Goal: Information Seeking & Learning: Find specific fact

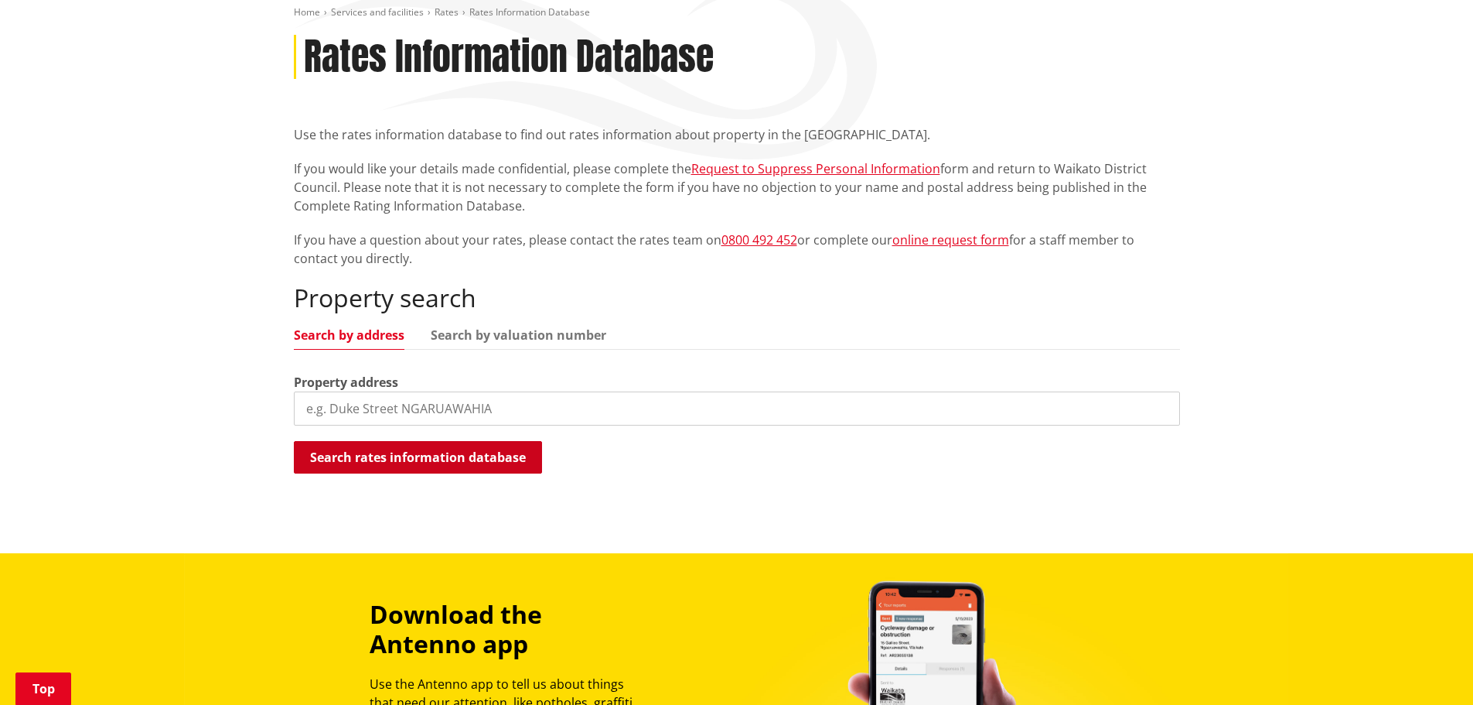
scroll to position [232, 0]
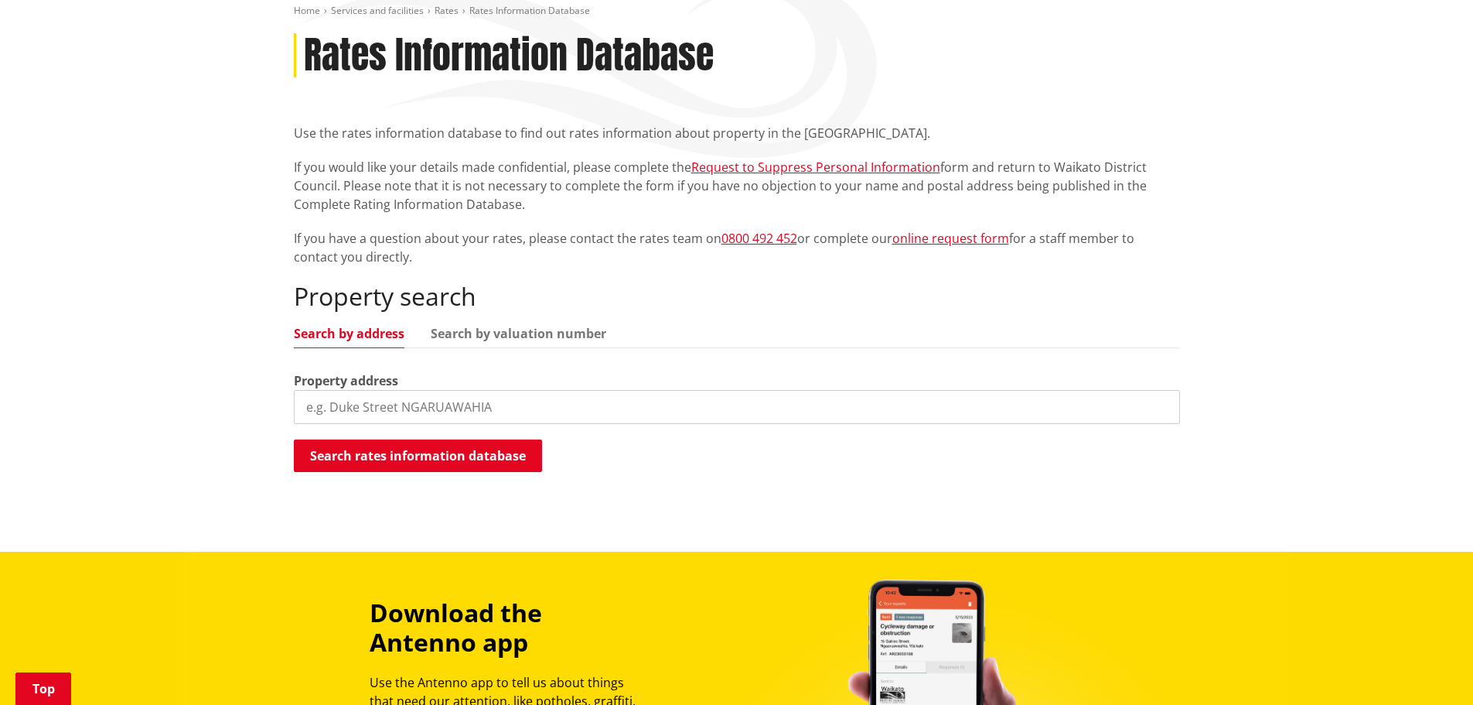
click at [466, 413] on input "search" at bounding box center [737, 407] width 886 height 34
type input "7 bankart street"
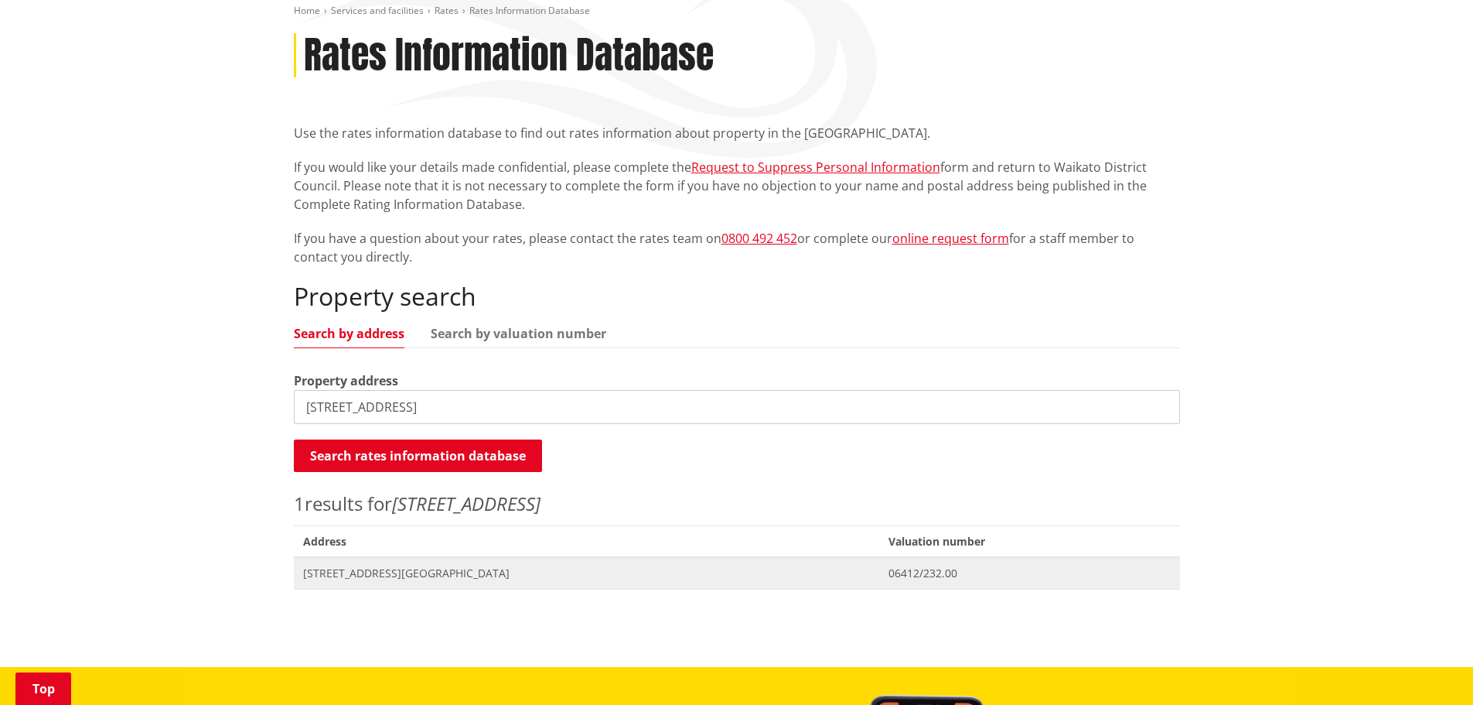
click at [408, 567] on span "[STREET_ADDRESS][GEOGRAPHIC_DATA]" at bounding box center [587, 572] width 568 height 15
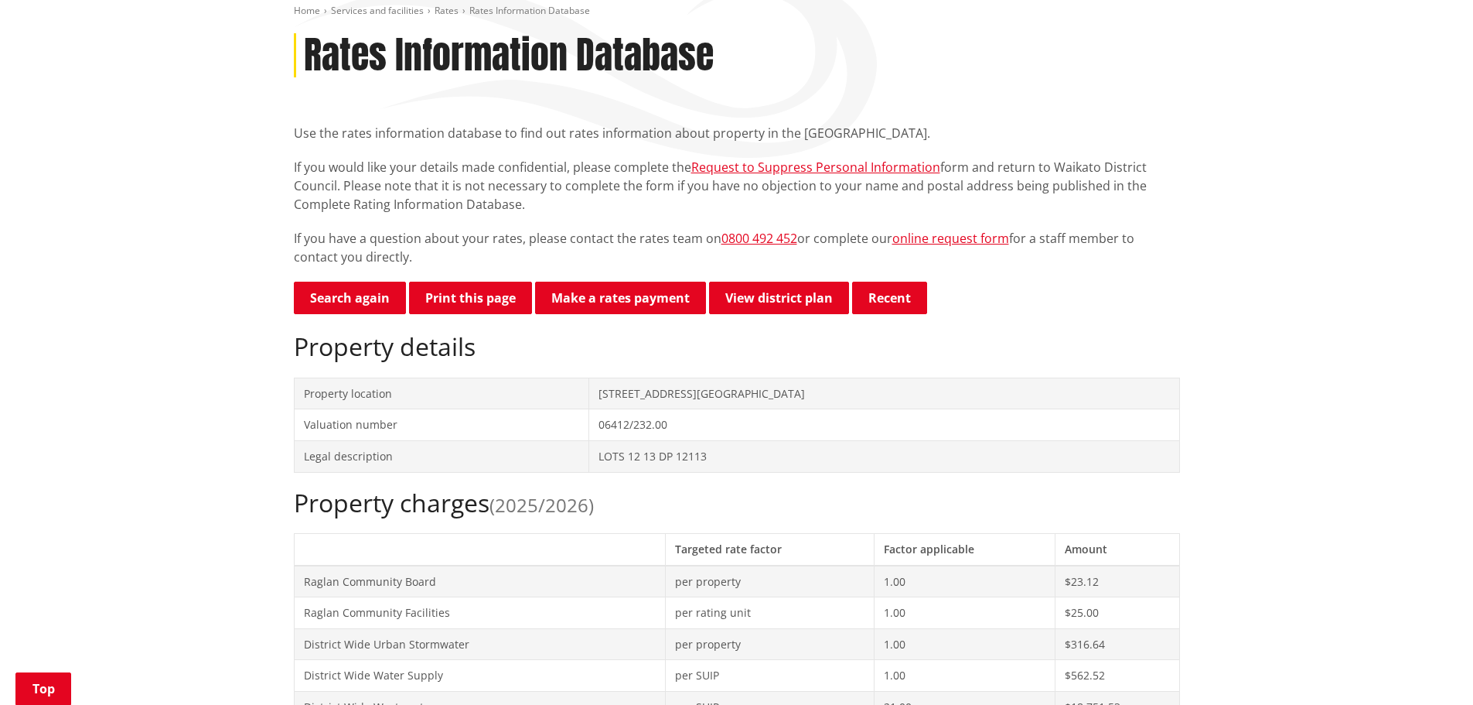
scroll to position [619, 0]
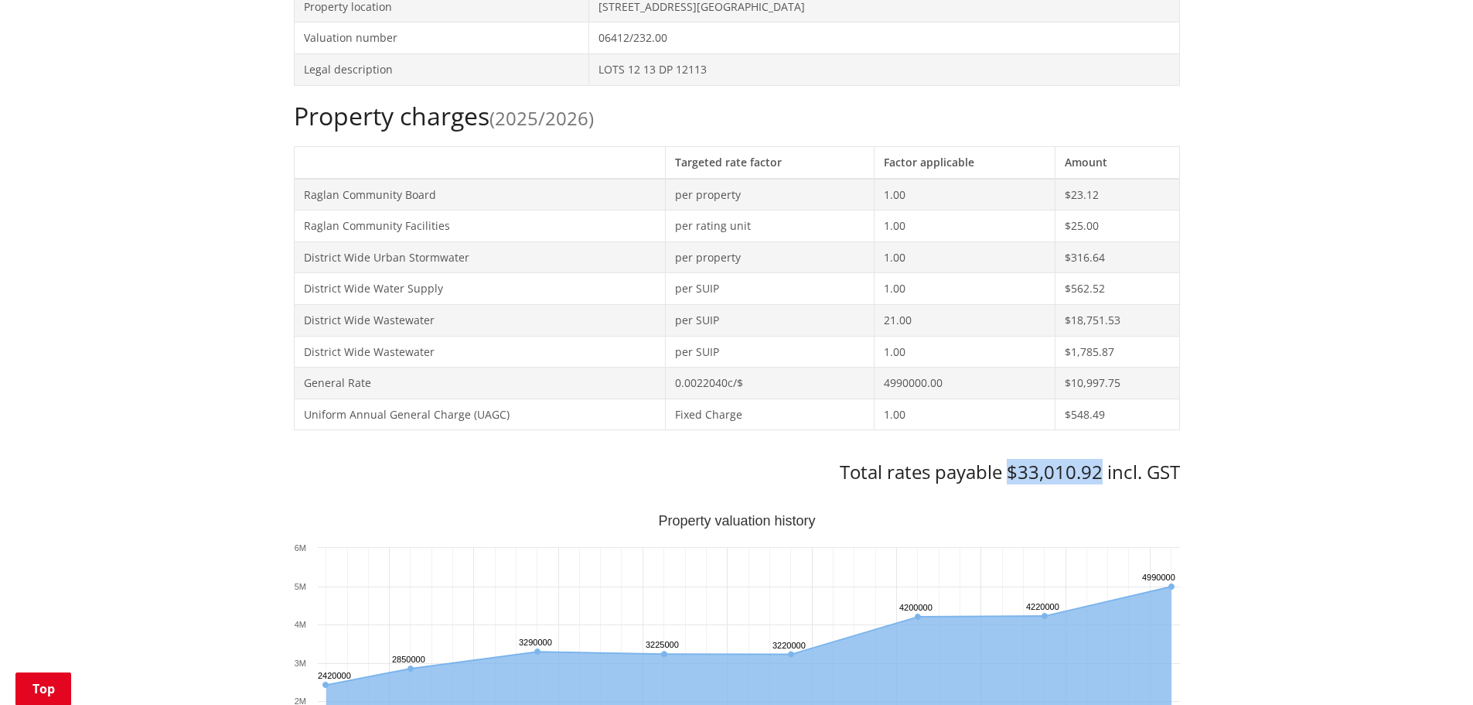
drag, startPoint x: 1008, startPoint y: 473, endPoint x: 1098, endPoint y: 462, distance: 90.3
click at [1098, 462] on h3 "Total rates payable $33,010.92 incl. GST" at bounding box center [737, 472] width 886 height 22
copy h3 "$33,010.92"
drag, startPoint x: 500, startPoint y: 117, endPoint x: 590, endPoint y: 116, distance: 89.7
click at [590, 116] on span "(2025/2026)" at bounding box center [542, 118] width 104 height 26
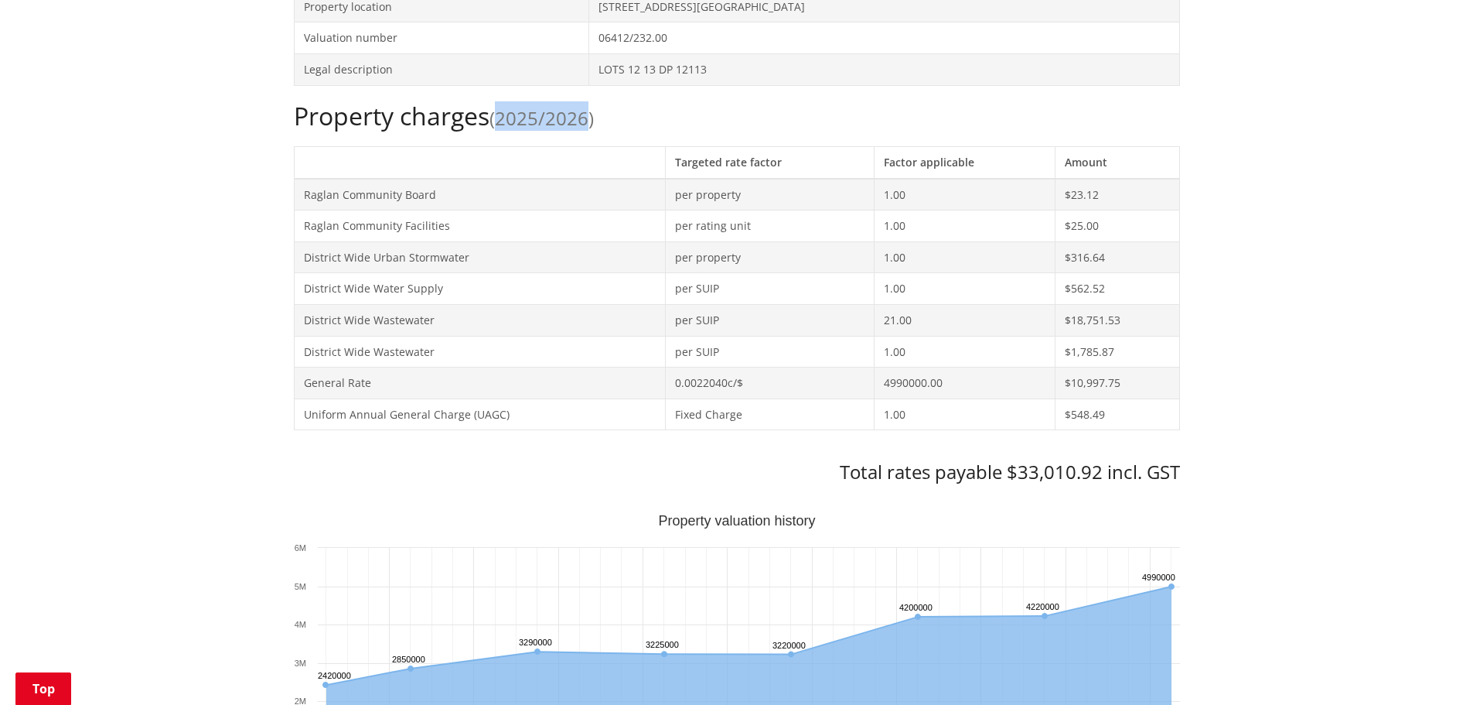
copy span "2025/2026"
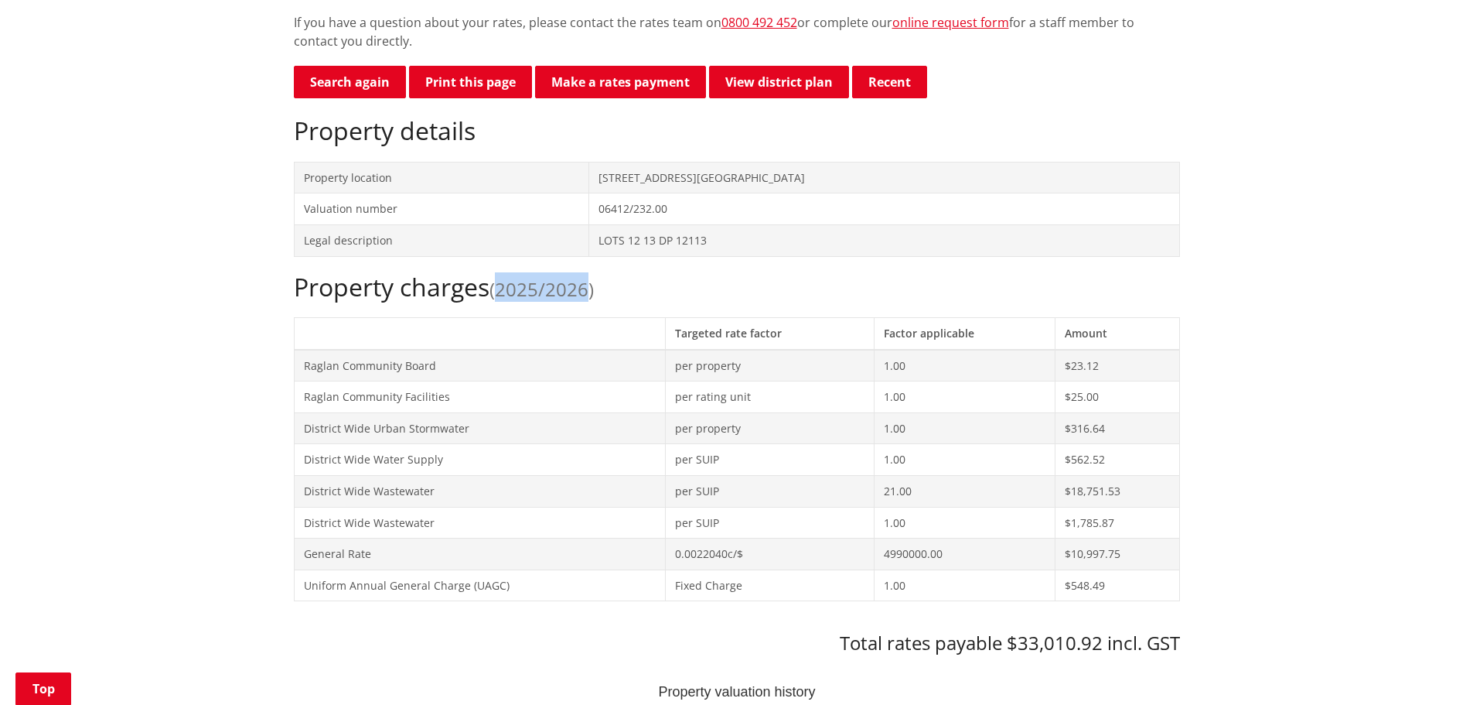
scroll to position [232, 0]
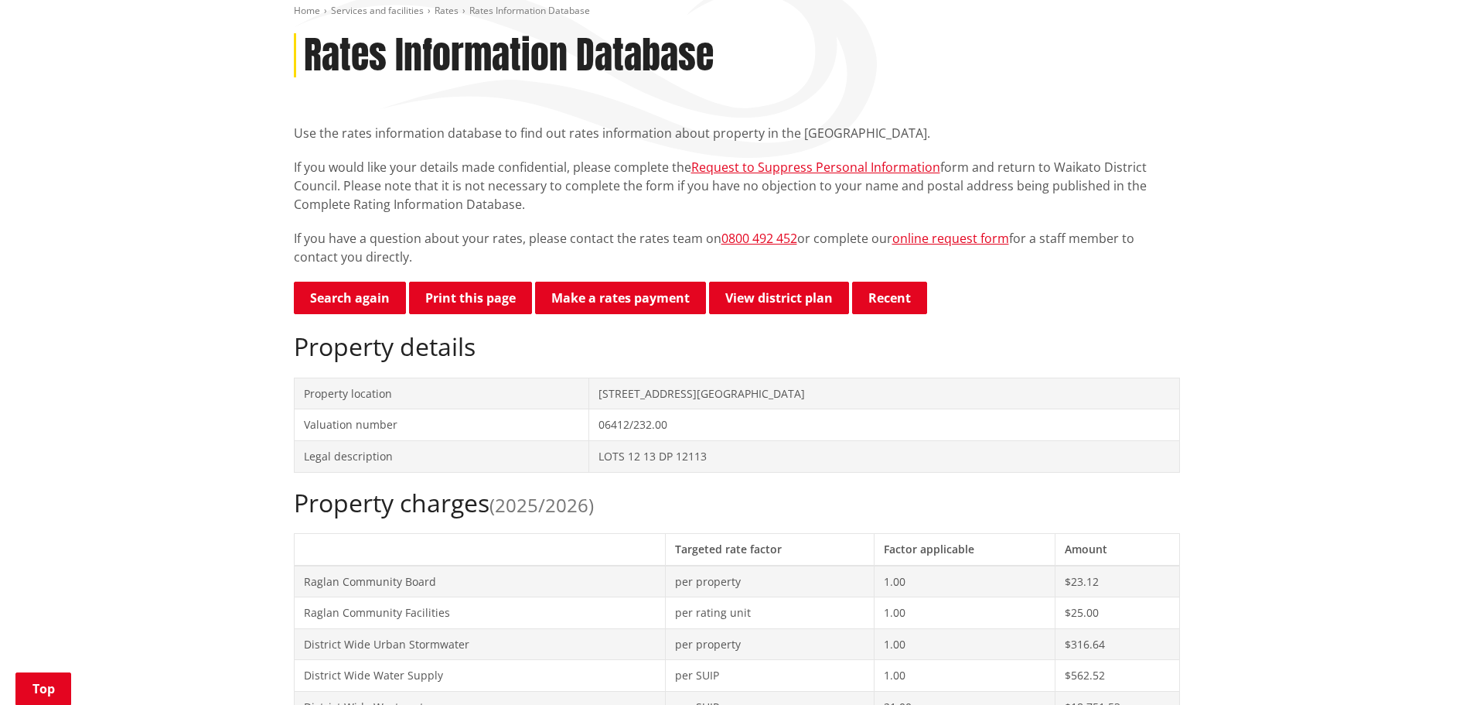
click at [708, 431] on td "06412/232.00" at bounding box center [884, 425] width 590 height 32
copy tbody "06412/232.00"
click at [758, 299] on link "View district plan" at bounding box center [779, 298] width 140 height 32
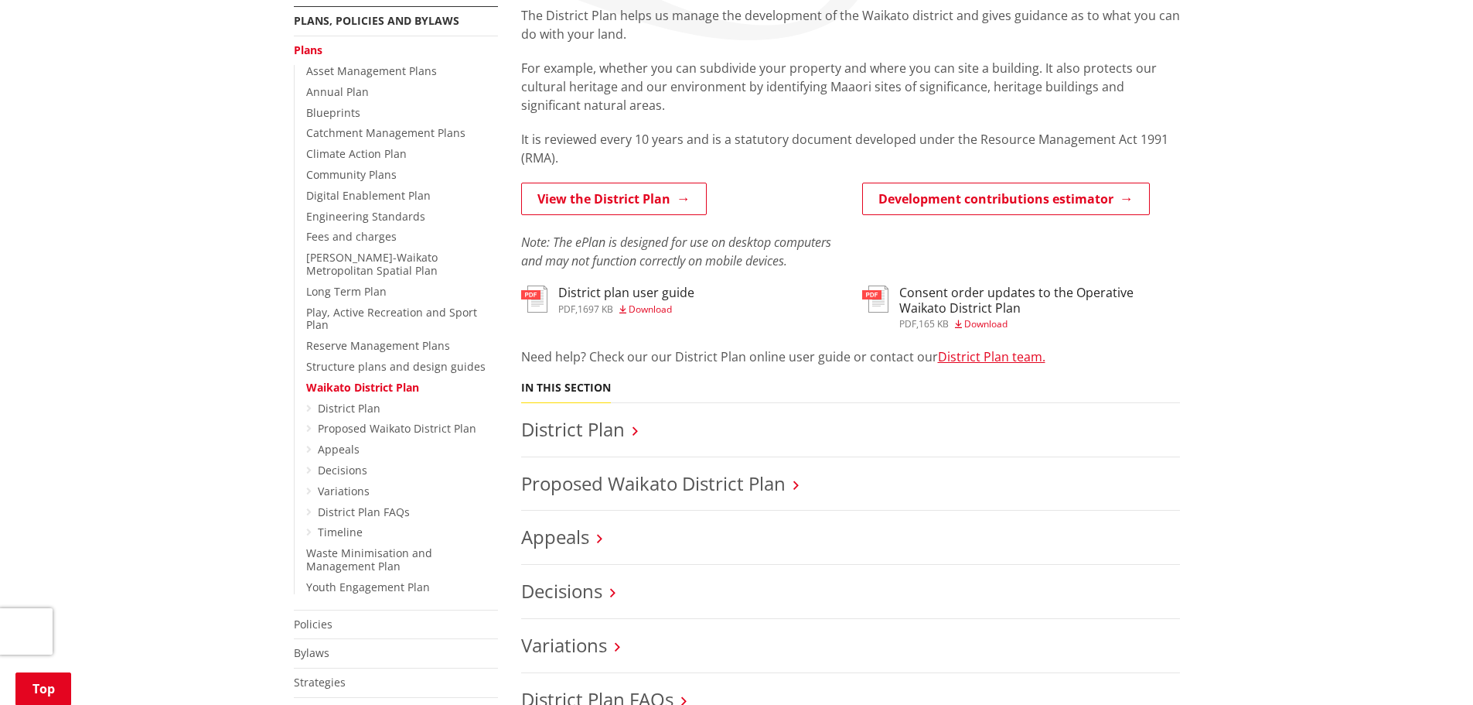
scroll to position [309, 0]
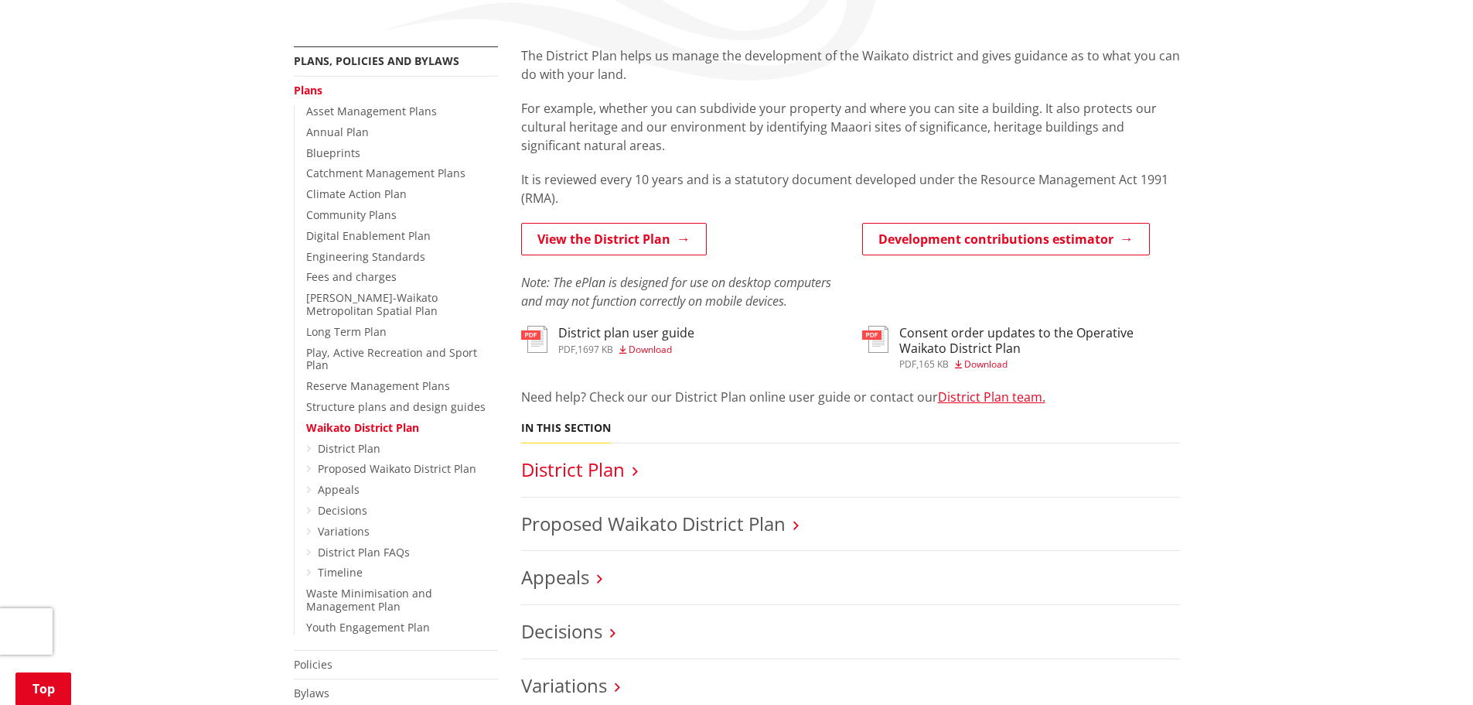
click at [556, 468] on link "District Plan" at bounding box center [573, 469] width 104 height 26
